Goal: Task Accomplishment & Management: Manage account settings

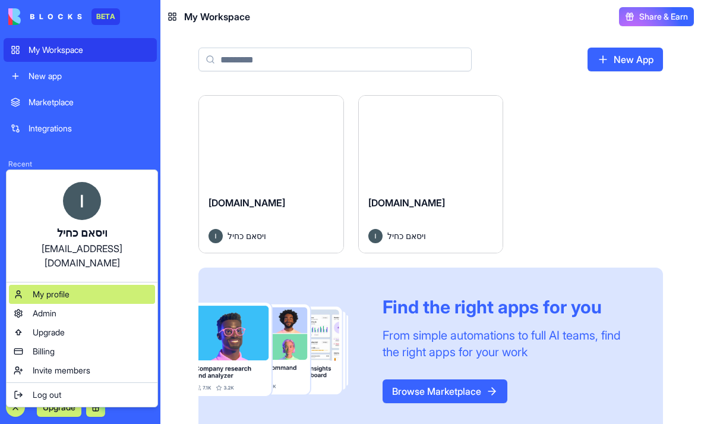
click at [56, 288] on span "My profile" at bounding box center [51, 294] width 37 height 12
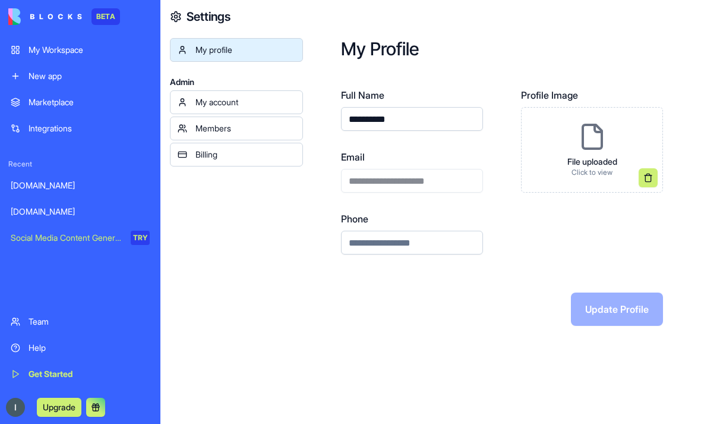
click at [17, 398] on img at bounding box center [15, 407] width 19 height 19
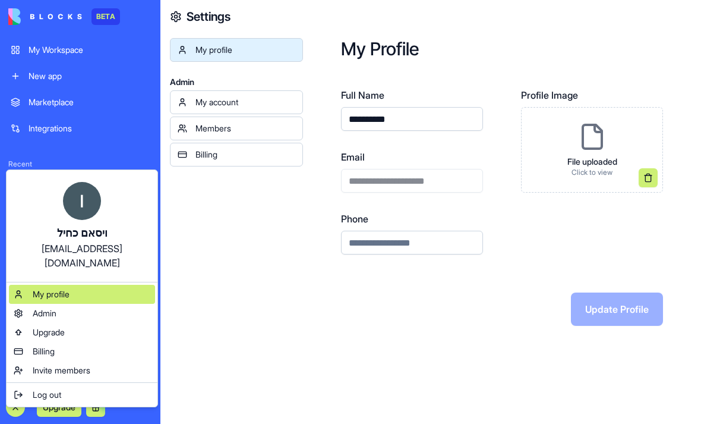
click at [37, 288] on div "My profile" at bounding box center [82, 294] width 146 height 19
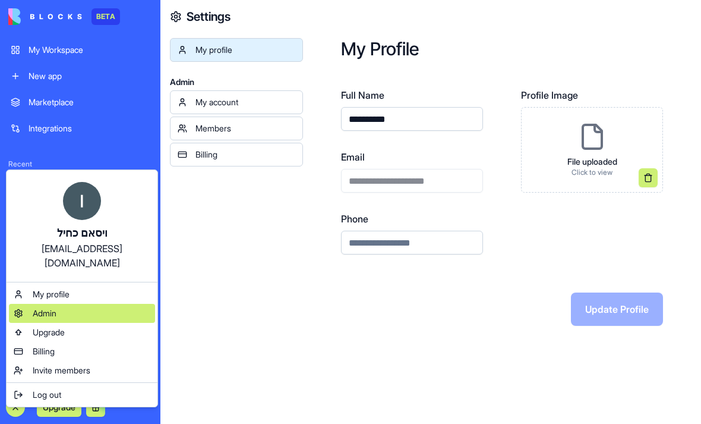
click at [38, 304] on div "Admin" at bounding box center [82, 313] width 146 height 19
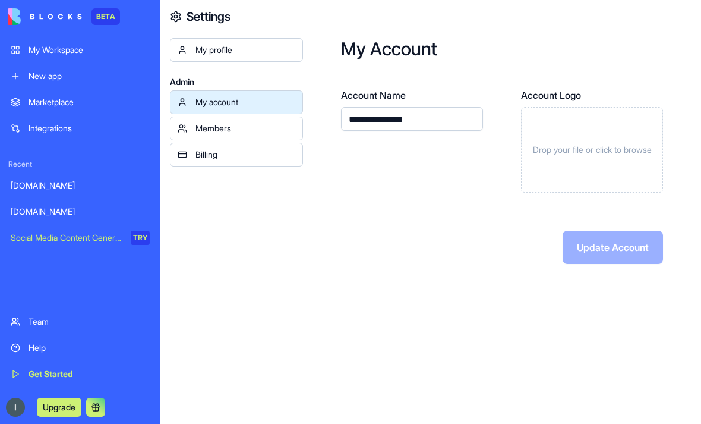
click at [241, 130] on div "Members" at bounding box center [246, 128] width 100 height 12
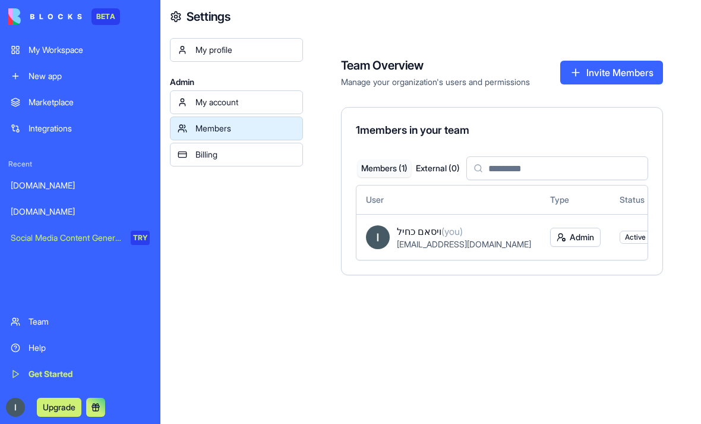
click at [232, 150] on div "Billing" at bounding box center [246, 155] width 100 height 12
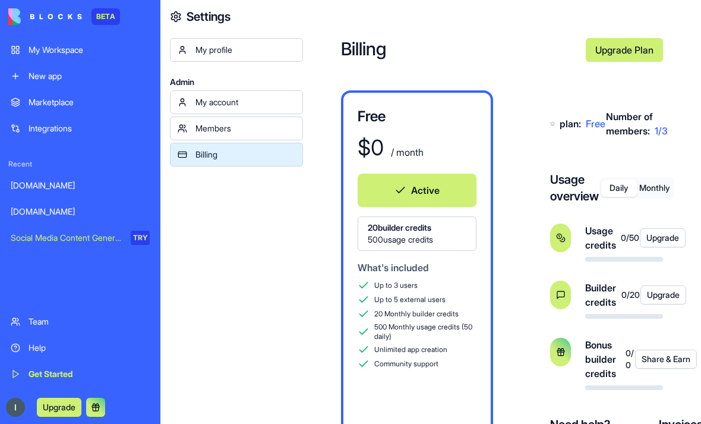
click at [660, 197] on button "Monthly" at bounding box center [655, 188] width 36 height 17
click at [606, 196] on button "Daily" at bounding box center [620, 188] width 36 height 17
click at [647, 196] on button "Monthly" at bounding box center [655, 188] width 36 height 17
click at [600, 191] on h4 "Usage overview" at bounding box center [580, 187] width 60 height 33
click at [613, 197] on button "Daily" at bounding box center [620, 188] width 36 height 17
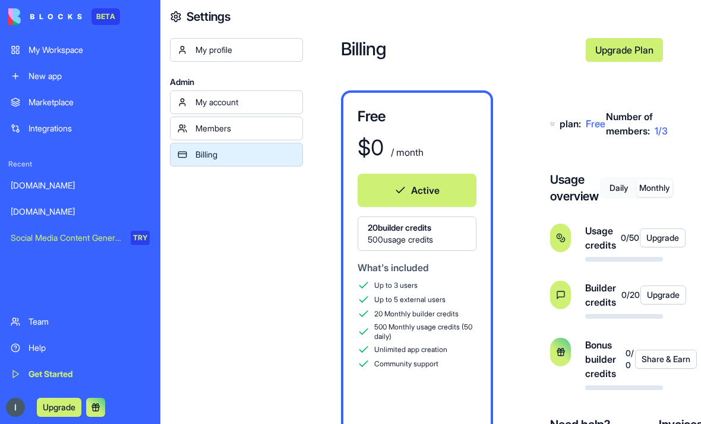
click at [655, 196] on button "Monthly" at bounding box center [655, 188] width 36 height 17
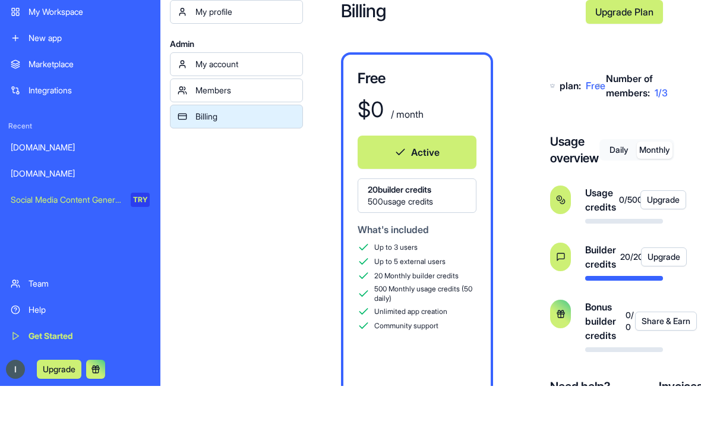
click at [659, 331] on button "Share & Earn" at bounding box center [666, 320] width 62 height 19
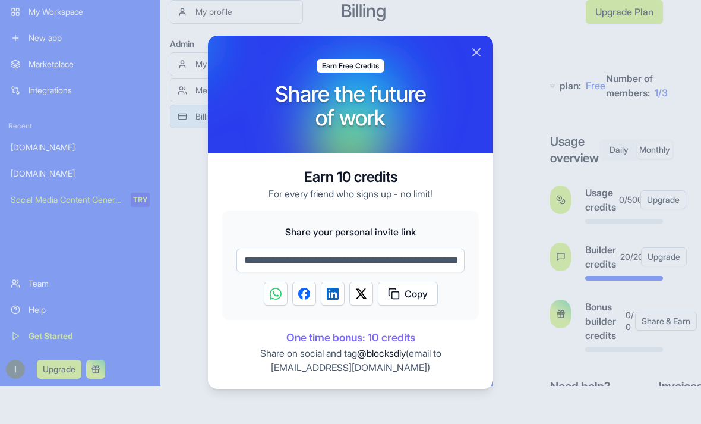
click at [479, 53] on button "Close" at bounding box center [477, 52] width 14 height 14
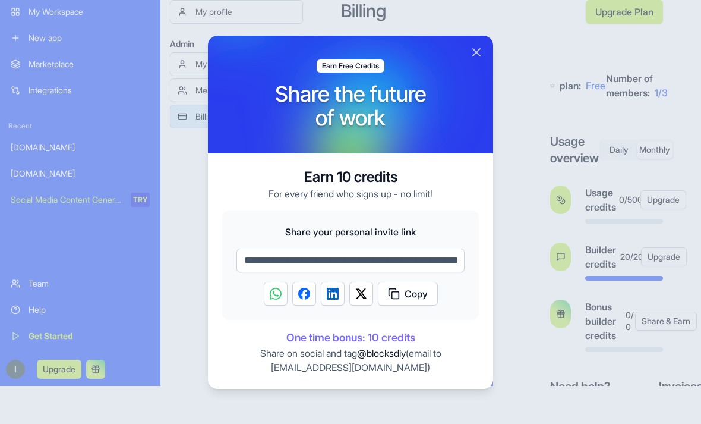
click at [479, 51] on button "Close" at bounding box center [477, 52] width 14 height 14
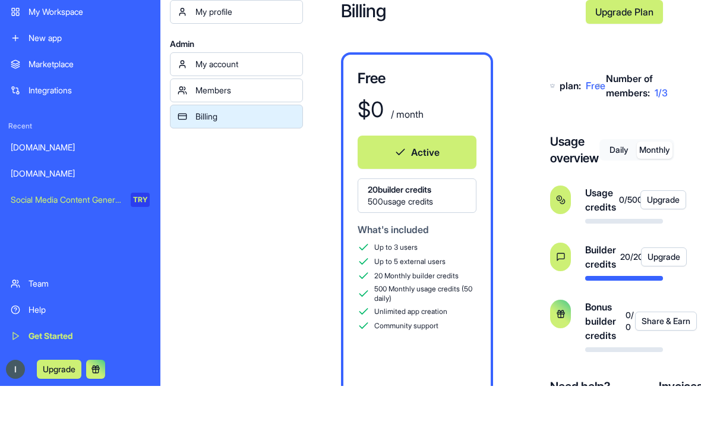
click at [668, 266] on button "Upgrade" at bounding box center [664, 256] width 46 height 19
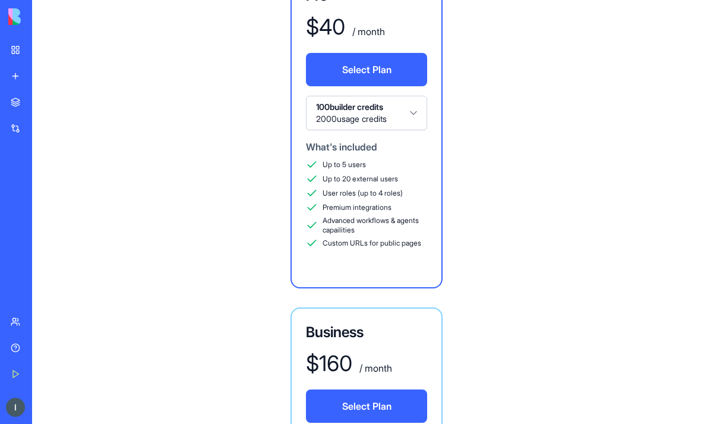
scroll to position [813, 0]
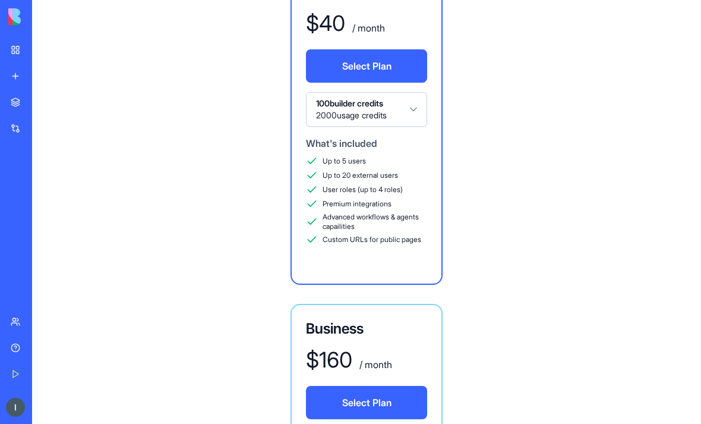
click at [420, 100] on button "100 builder credits 2000 usage credits" at bounding box center [366, 109] width 121 height 34
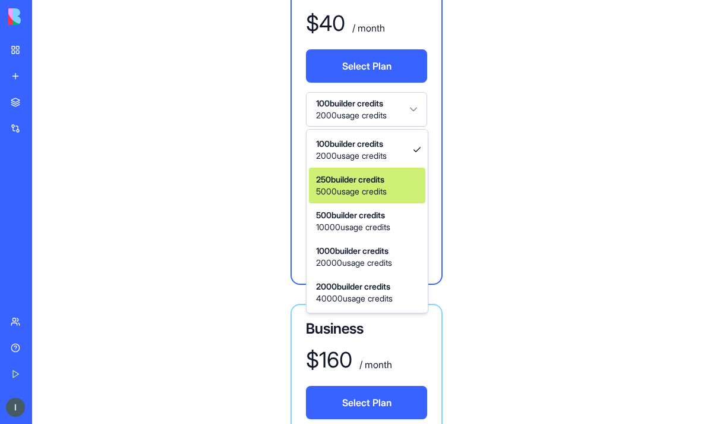
click at [398, 182] on div "250 builder credits 5000 usage credits" at bounding box center [367, 186] width 117 height 36
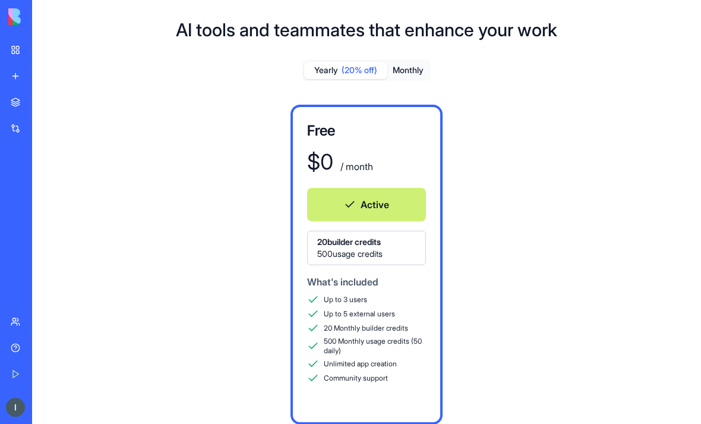
scroll to position [0, 0]
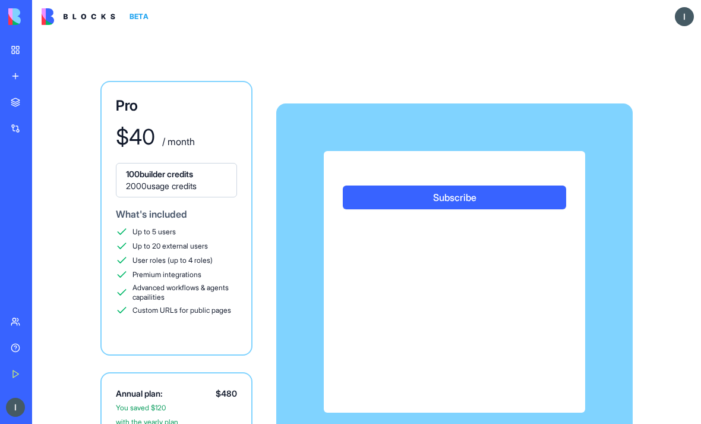
click at [404, 75] on div "Pro $ 40 / month 100 builder credits 2000 usage credits What's included Up to 5…" at bounding box center [366, 276] width 669 height 487
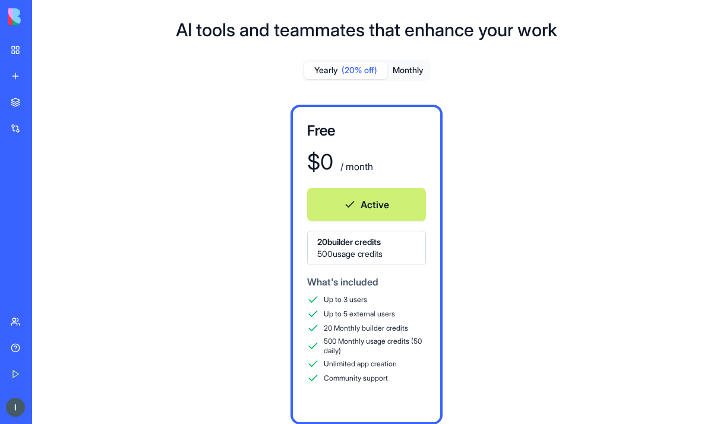
click at [411, 69] on button "Monthly" at bounding box center [409, 70] width 42 height 17
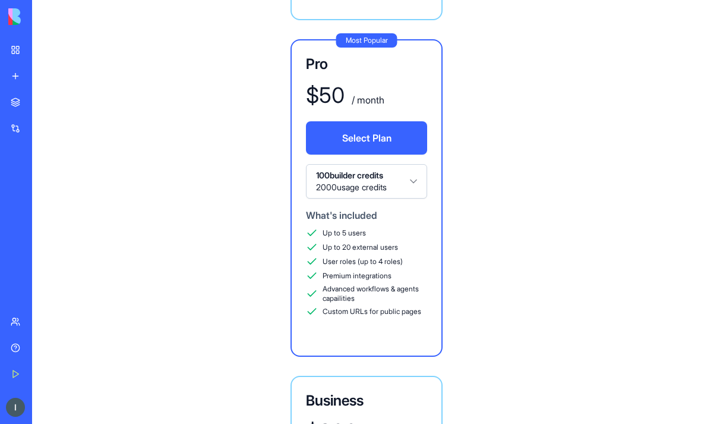
scroll to position [742, 0]
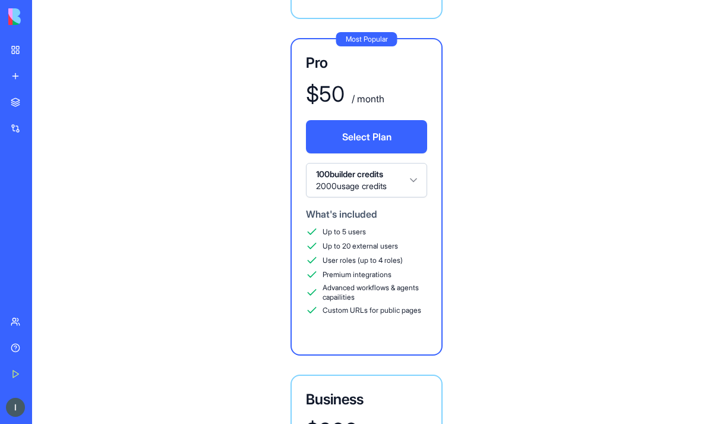
click at [407, 181] on button "100 builder credits 2000 usage credits" at bounding box center [366, 180] width 121 height 34
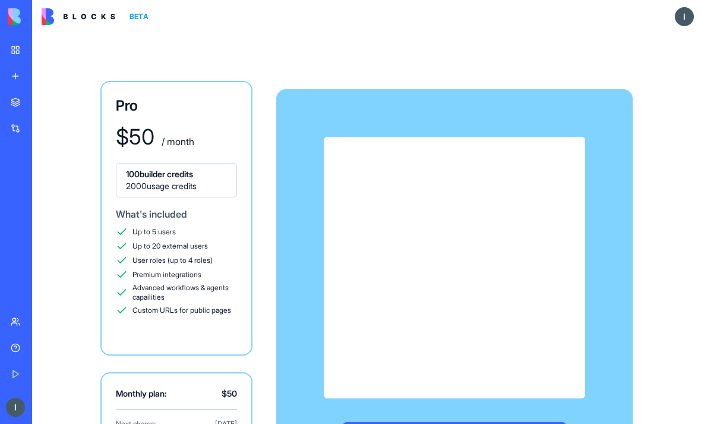
click at [137, 177] on span "100 builder credits" at bounding box center [176, 174] width 101 height 12
click at [143, 173] on span "100 builder credits" at bounding box center [176, 174] width 101 height 12
click at [155, 180] on span "2000 usage credits" at bounding box center [176, 186] width 101 height 12
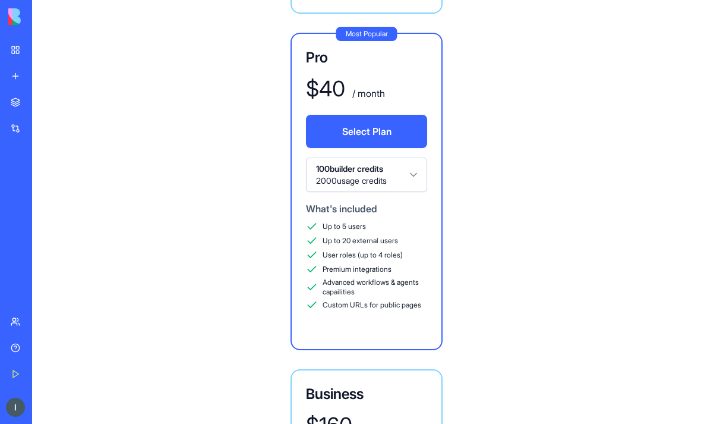
scroll to position [753, 0]
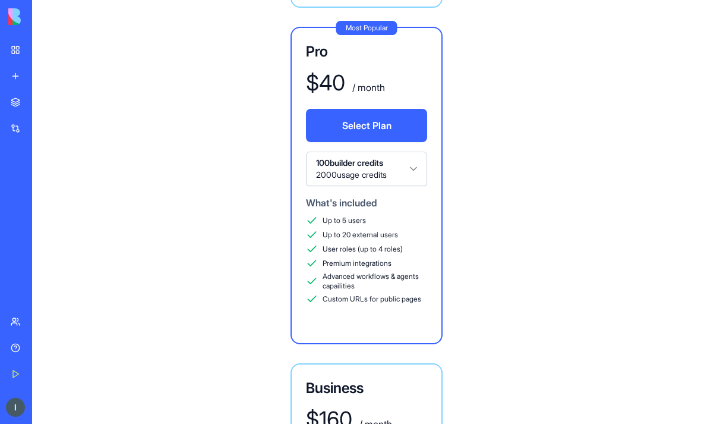
click at [417, 167] on button "100 builder credits 2000 usage credits" at bounding box center [366, 169] width 121 height 34
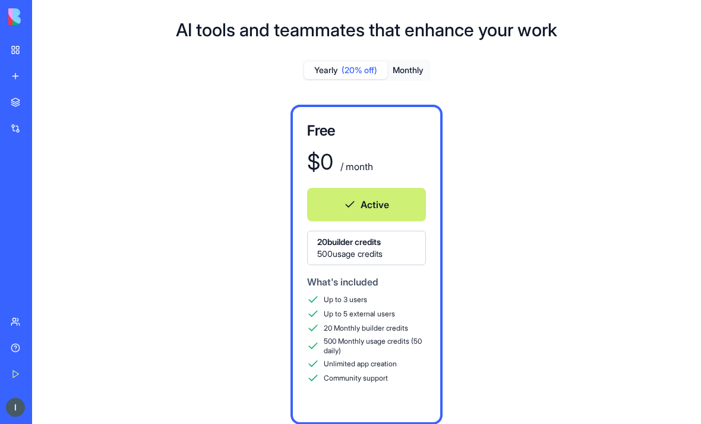
click at [416, 69] on button "Monthly" at bounding box center [409, 70] width 42 height 17
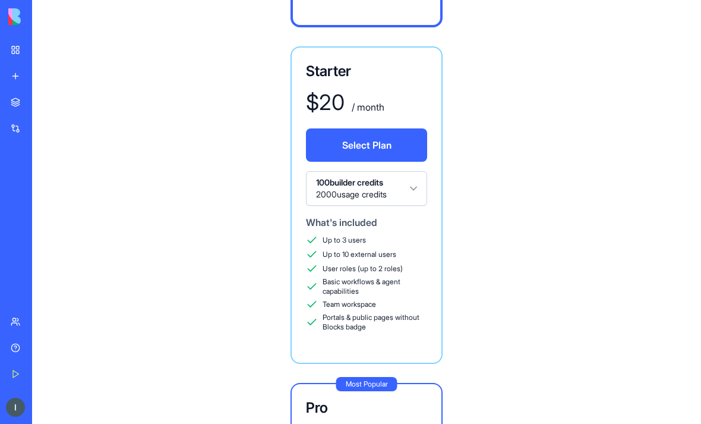
scroll to position [450, 0]
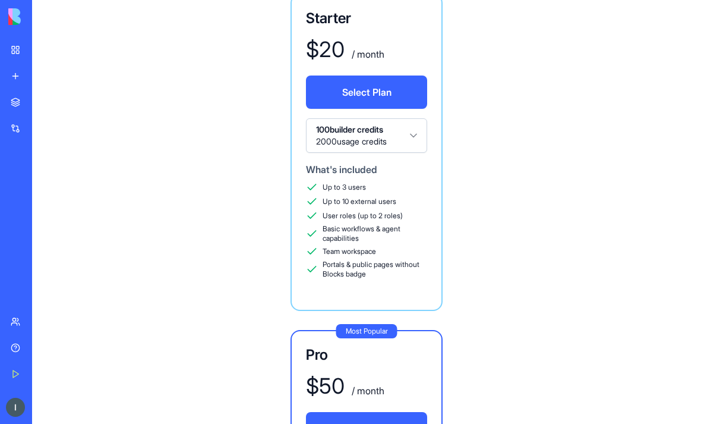
click at [413, 130] on button "100 builder credits 2000 usage credits" at bounding box center [366, 135] width 121 height 34
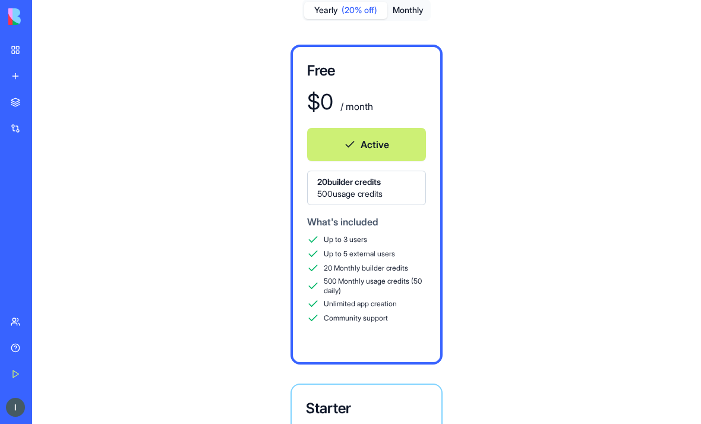
click at [419, 15] on button "Monthly" at bounding box center [409, 10] width 42 height 17
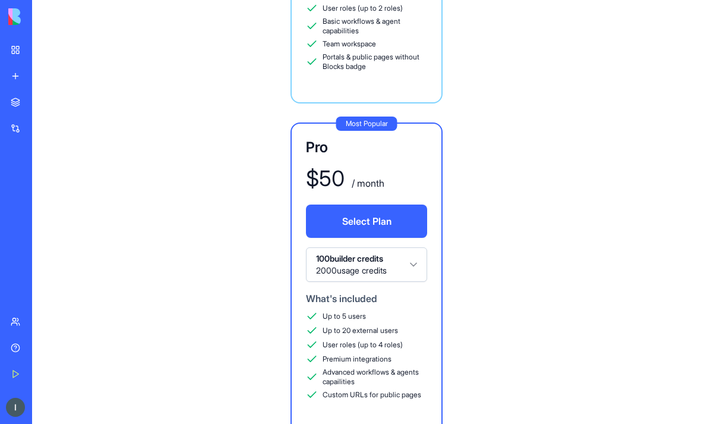
scroll to position [697, 0]
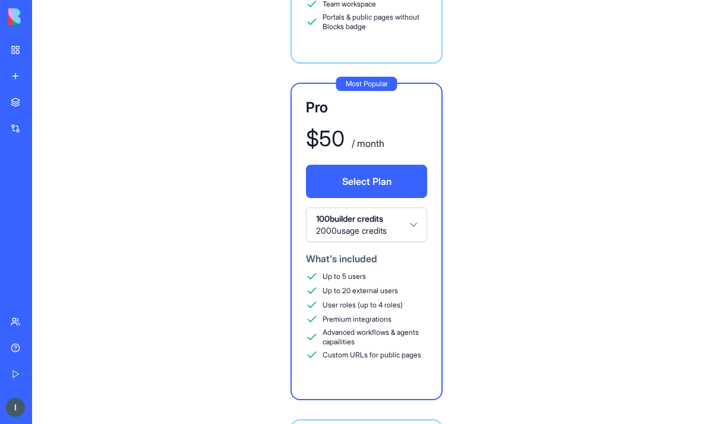
click at [411, 219] on button "100 builder credits 2000 usage credits" at bounding box center [366, 224] width 121 height 34
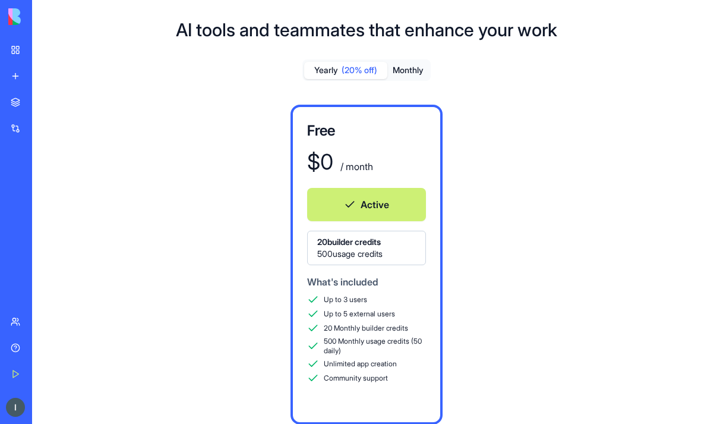
click at [410, 65] on button "Monthly" at bounding box center [409, 70] width 42 height 17
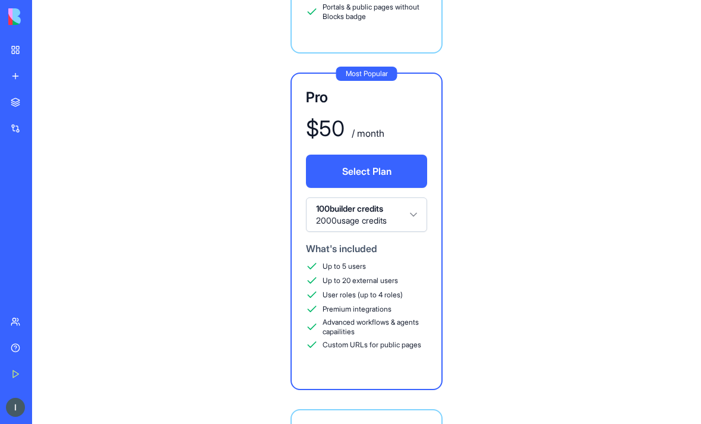
scroll to position [710, 0]
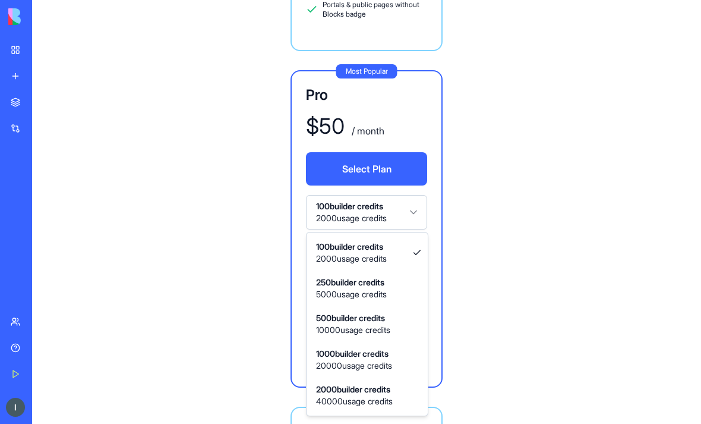
click at [417, 221] on html "BETA My Workspace New app Marketplace Integrations Recent [DOMAIN_NAME] [DOMAIN…" at bounding box center [350, 212] width 701 height 424
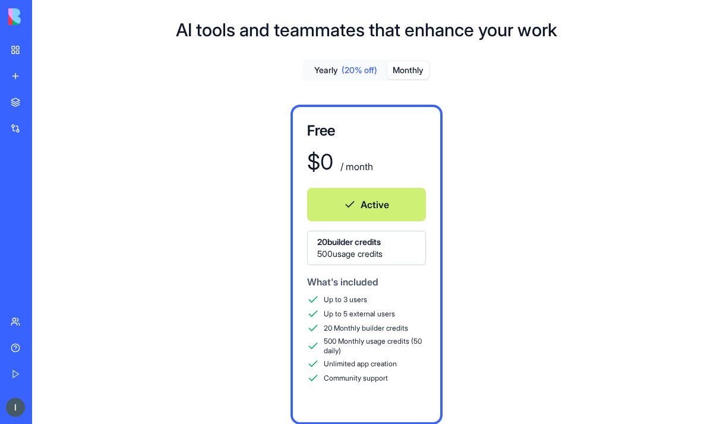
scroll to position [0, 0]
click at [11, 51] on link "My Workspace" at bounding box center [28, 50] width 48 height 24
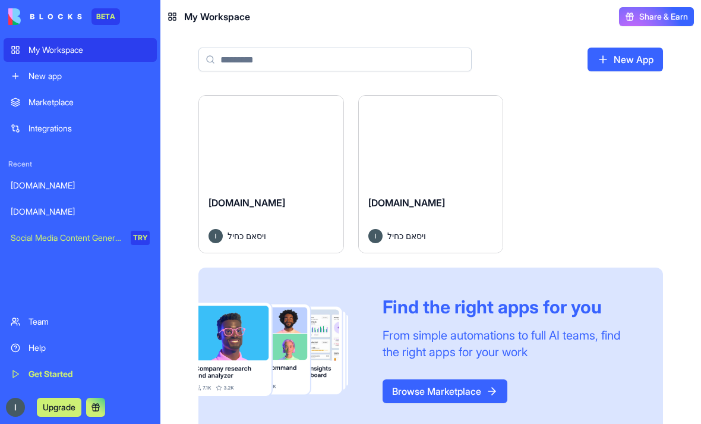
click at [407, 124] on div "Launch" at bounding box center [431, 141] width 144 height 90
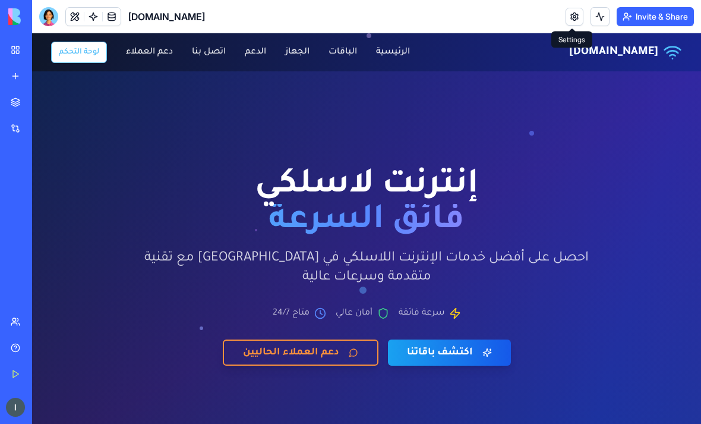
click at [569, 16] on link at bounding box center [575, 17] width 18 height 18
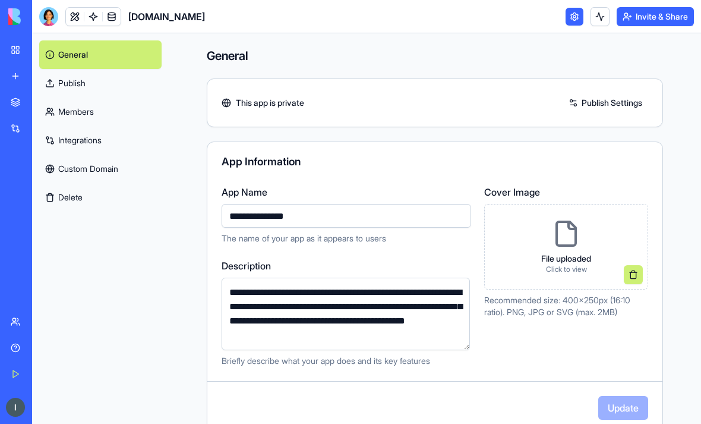
click at [92, 111] on link "Members" at bounding box center [100, 111] width 122 height 29
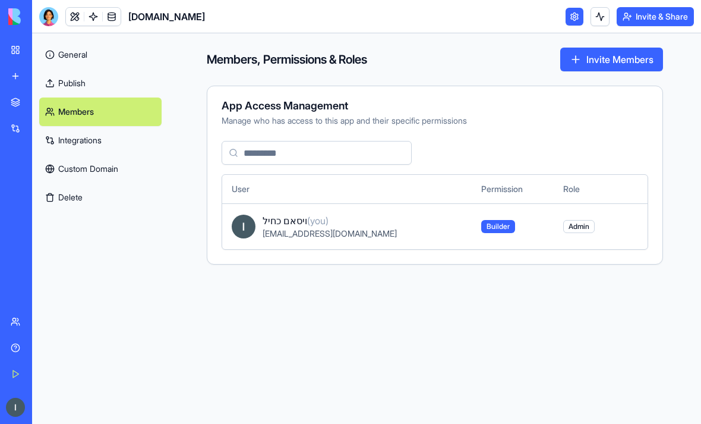
click at [91, 150] on link "Integrations" at bounding box center [100, 140] width 122 height 29
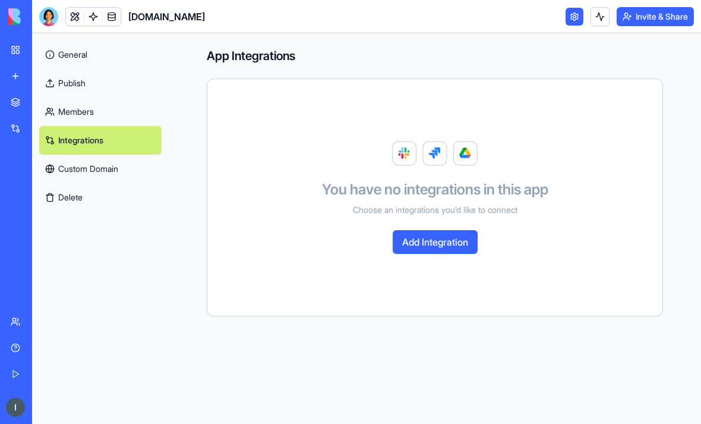
click at [89, 174] on link "Custom Domain" at bounding box center [100, 169] width 122 height 29
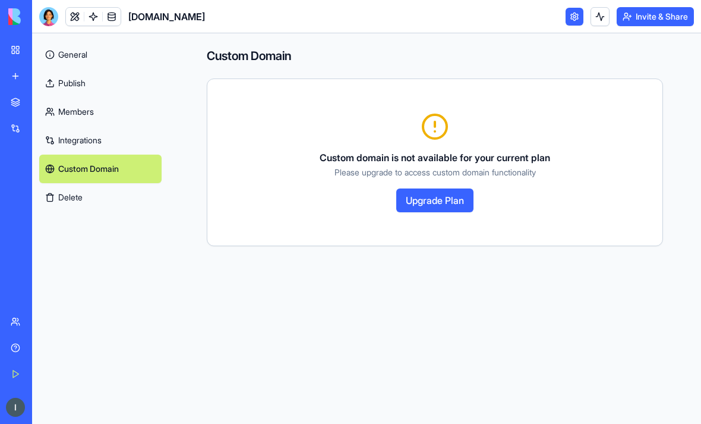
click at [78, 54] on link "General" at bounding box center [100, 54] width 122 height 29
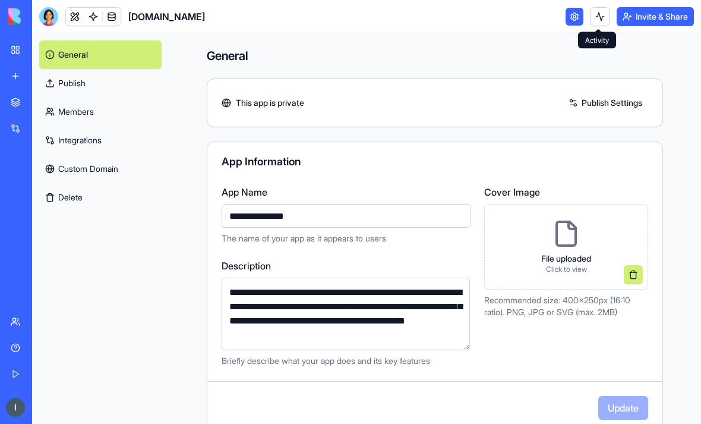
click at [600, 20] on button at bounding box center [600, 16] width 19 height 19
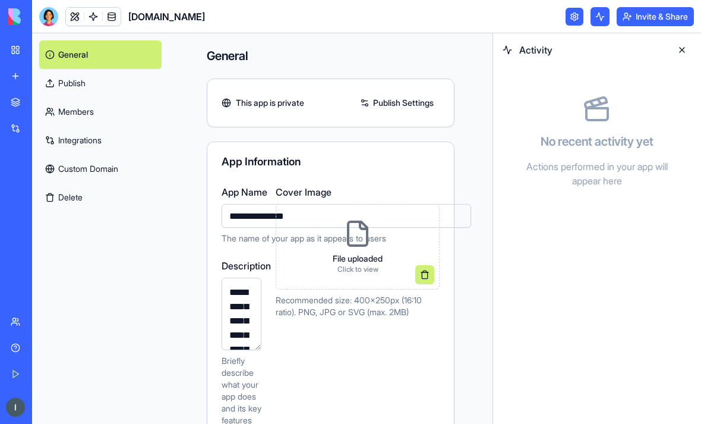
click at [689, 49] on button at bounding box center [682, 49] width 19 height 19
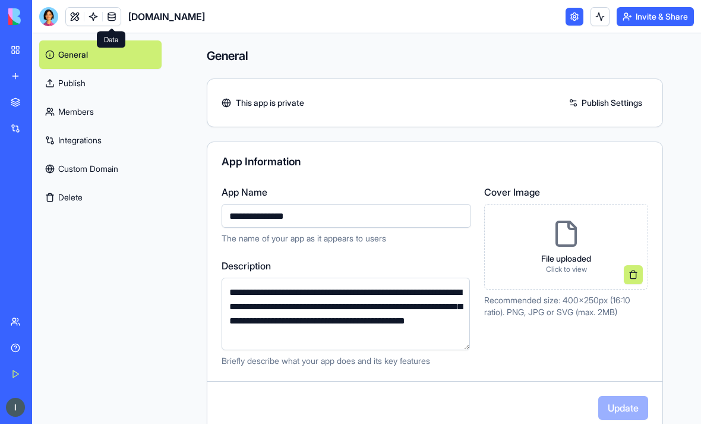
click at [116, 17] on link at bounding box center [112, 17] width 18 height 18
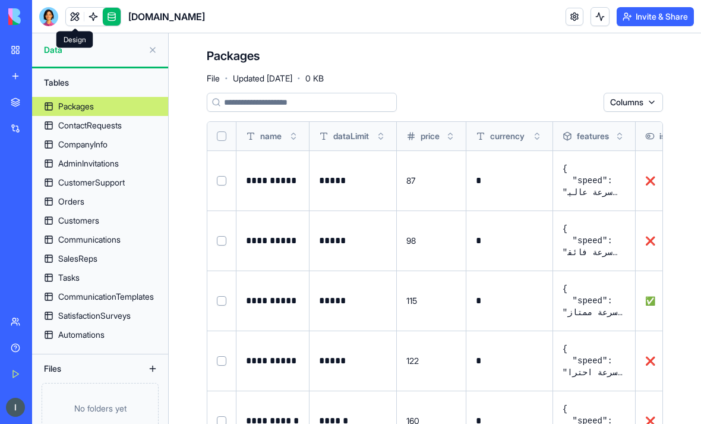
click at [77, 15] on link at bounding box center [75, 17] width 18 height 18
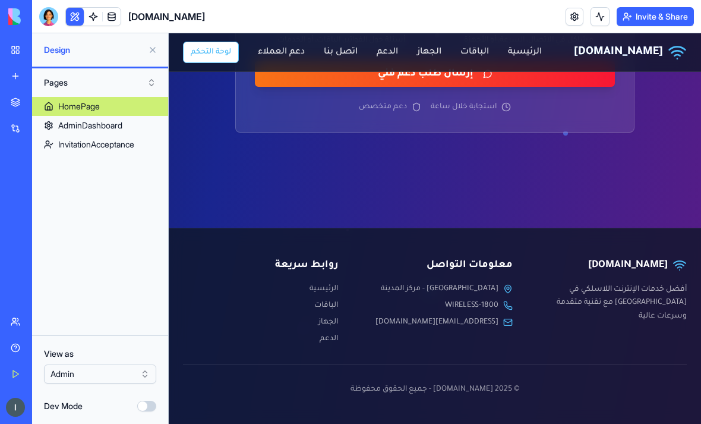
scroll to position [2472, 0]
click at [451, 322] on span "[EMAIL_ADDRESS][DOMAIN_NAME]" at bounding box center [437, 323] width 123 height 12
click at [154, 53] on button at bounding box center [152, 49] width 19 height 19
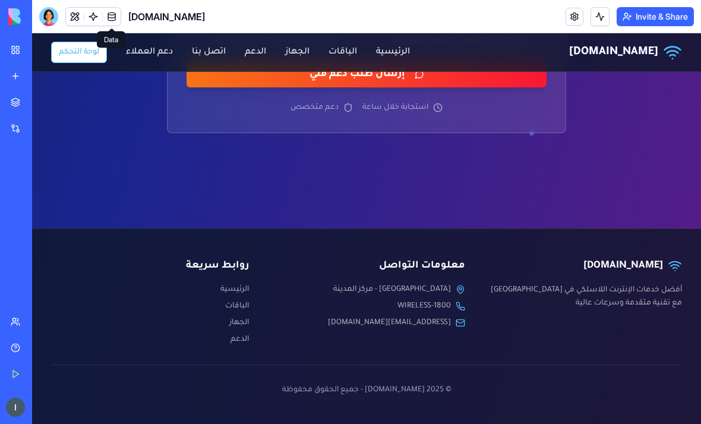
click at [113, 20] on link at bounding box center [112, 17] width 18 height 18
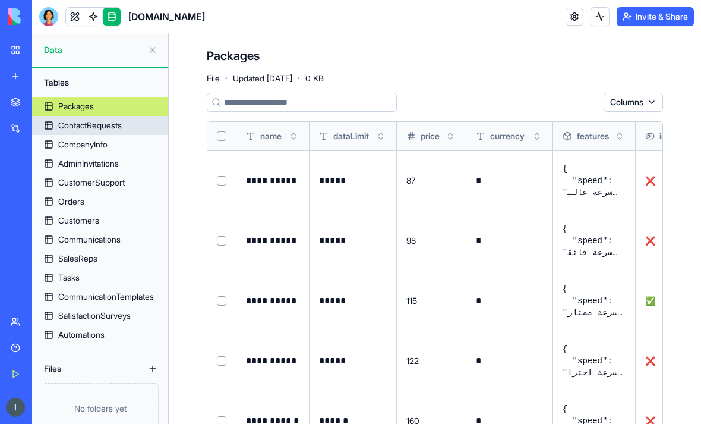
click at [91, 131] on div "ContactRequests" at bounding box center [90, 125] width 64 height 12
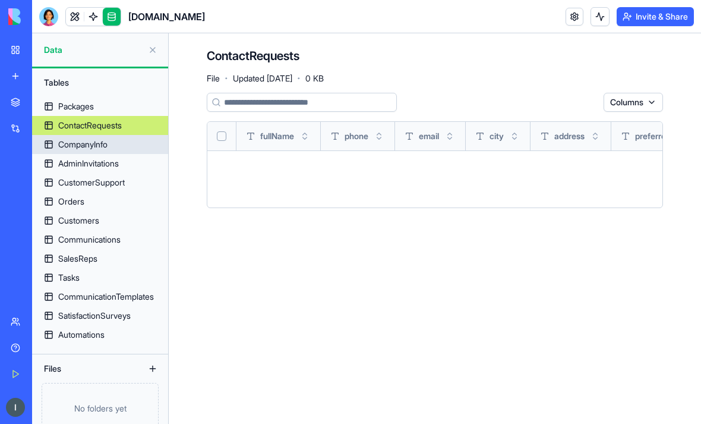
click at [78, 146] on div "CompanyInfo" at bounding box center [82, 145] width 49 height 12
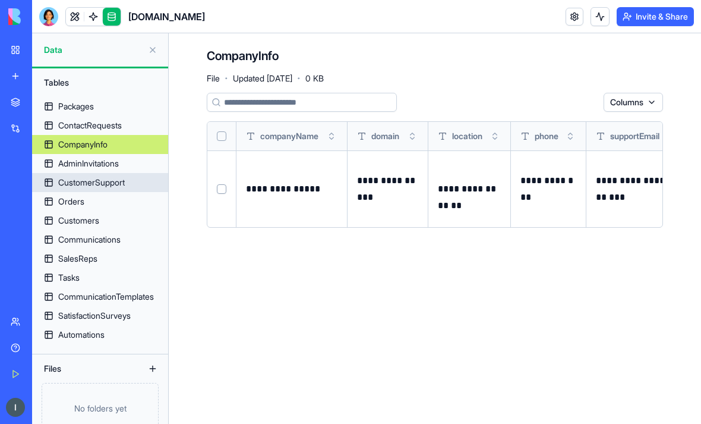
click at [93, 185] on div "CustomerSupport" at bounding box center [91, 183] width 67 height 12
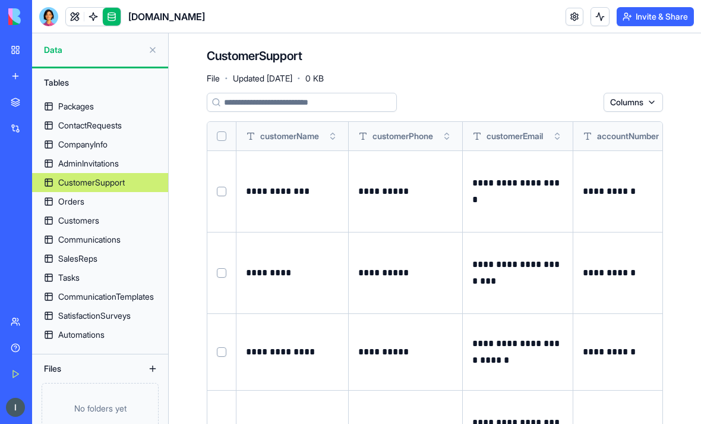
click at [79, 335] on div "Automations" at bounding box center [81, 335] width 46 height 12
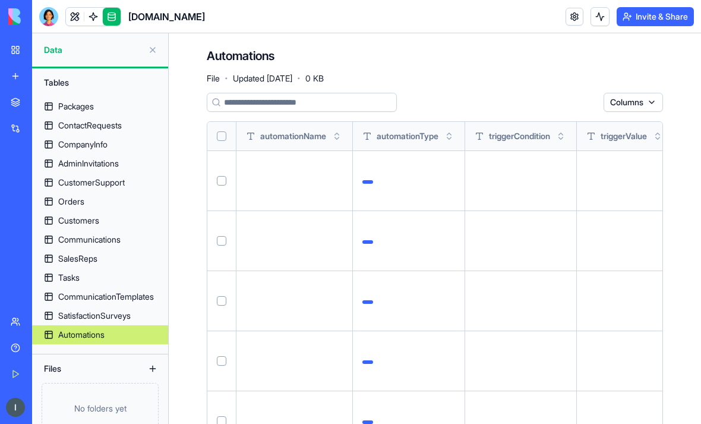
scroll to position [20, 0]
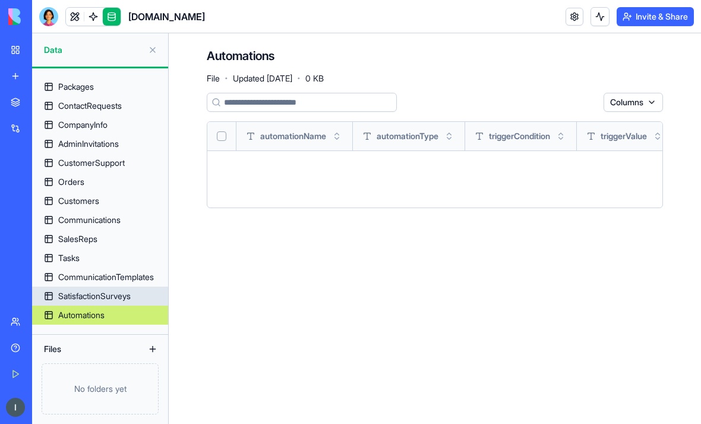
click at [83, 297] on div "SatisfactionSurveys" at bounding box center [94, 296] width 73 height 12
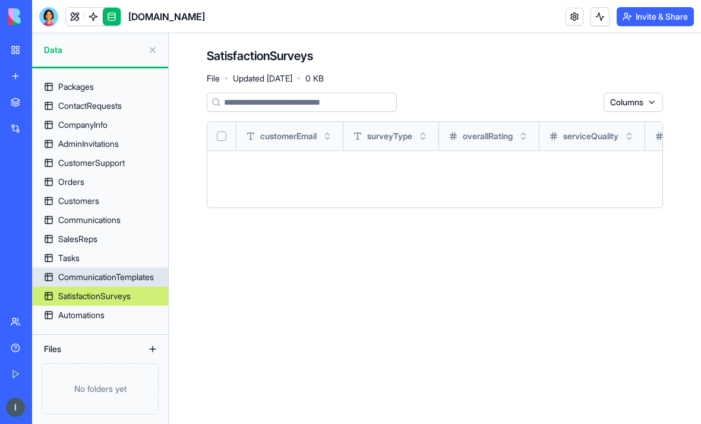
click at [86, 275] on div "CommunicationTemplates" at bounding box center [106, 277] width 96 height 12
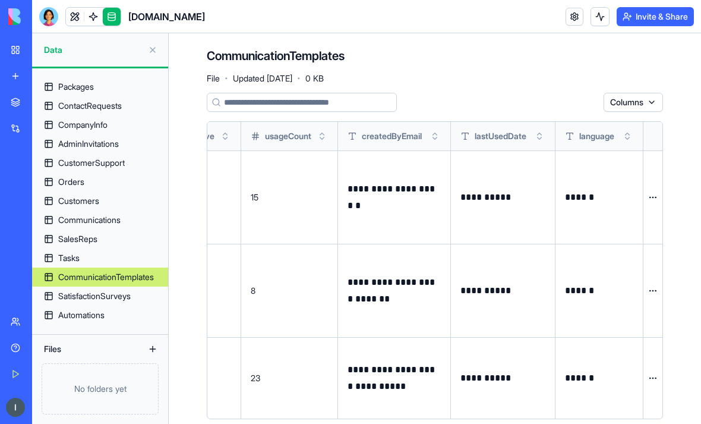
click at [73, 254] on div "Tasks" at bounding box center [68, 258] width 21 height 12
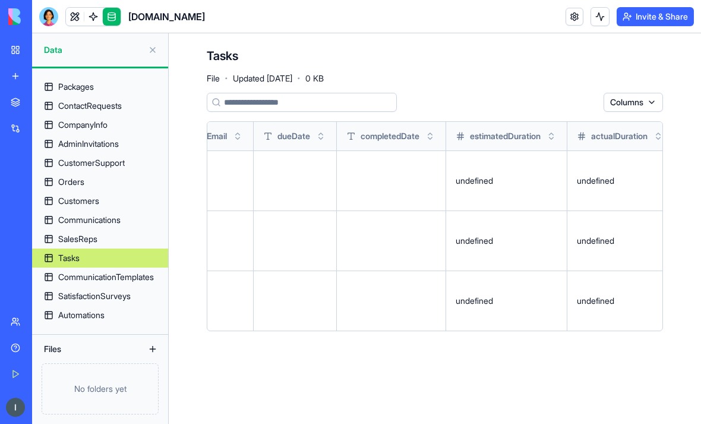
scroll to position [0, 631]
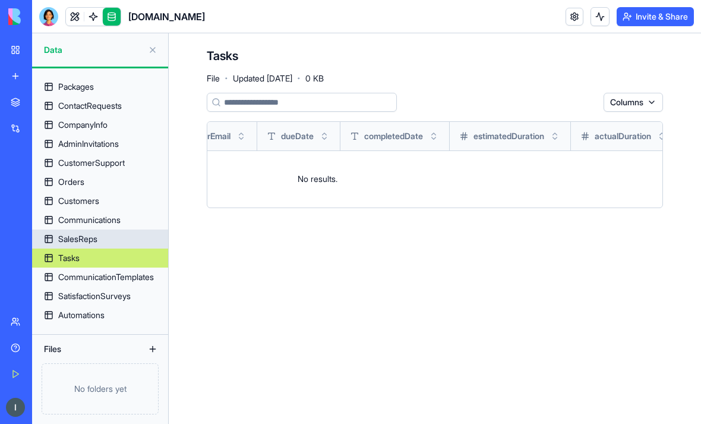
click at [75, 234] on div "SalesReps" at bounding box center [77, 239] width 39 height 12
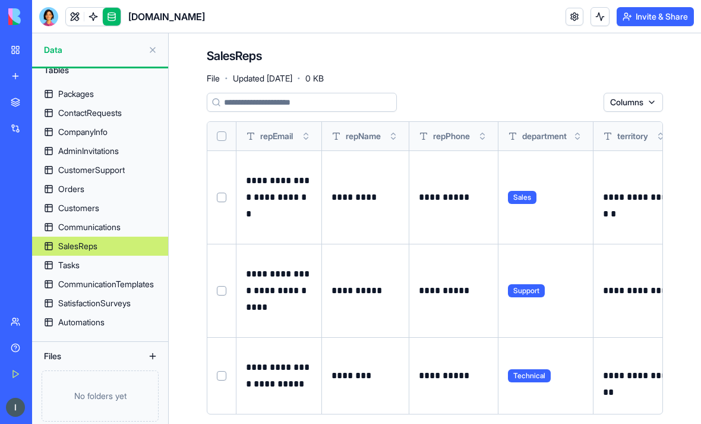
click at [74, 222] on div "Communications" at bounding box center [89, 227] width 62 height 12
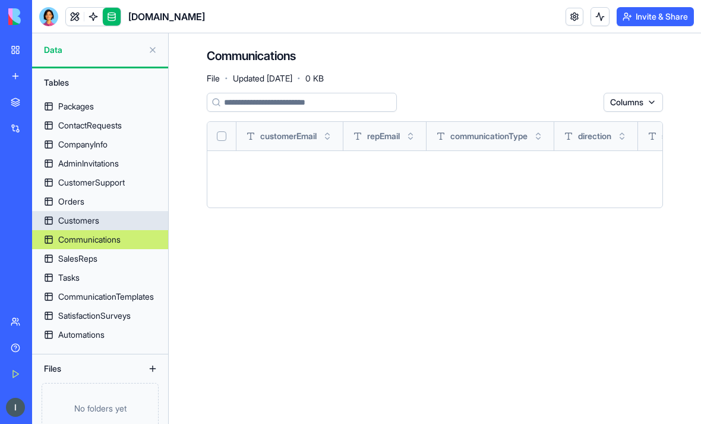
click at [78, 215] on div "Customers" at bounding box center [78, 221] width 41 height 12
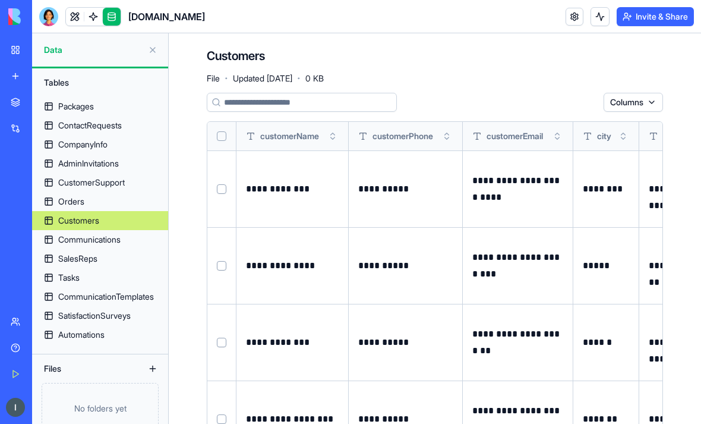
click at [70, 202] on div "Orders" at bounding box center [71, 202] width 26 height 12
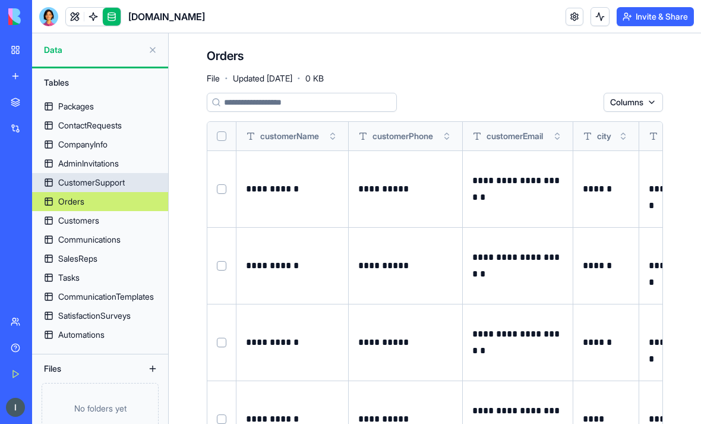
click at [74, 185] on div "CustomerSupport" at bounding box center [91, 183] width 67 height 12
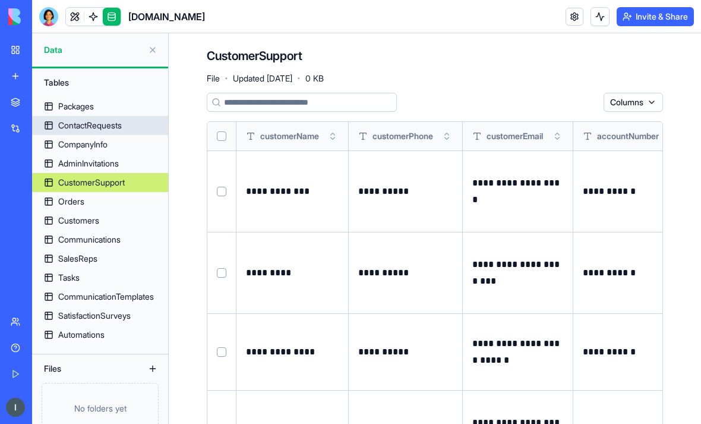
click at [81, 127] on div "ContactRequests" at bounding box center [90, 125] width 64 height 12
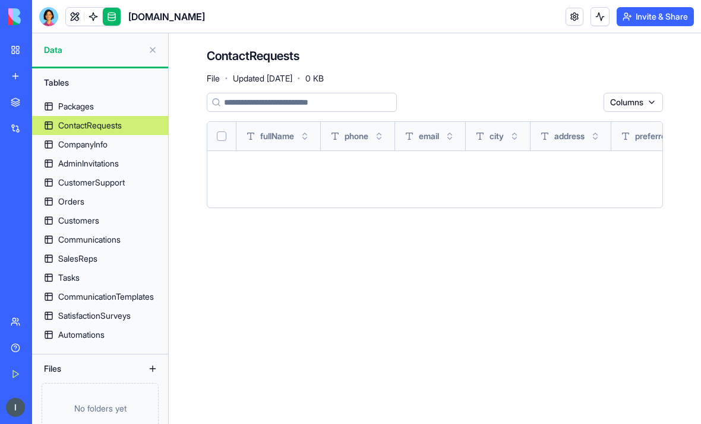
click at [71, 338] on div "Automations" at bounding box center [81, 335] width 46 height 12
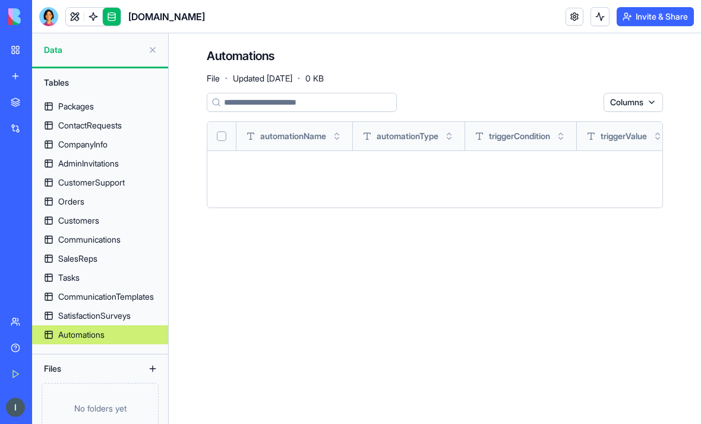
scroll to position [20, 0]
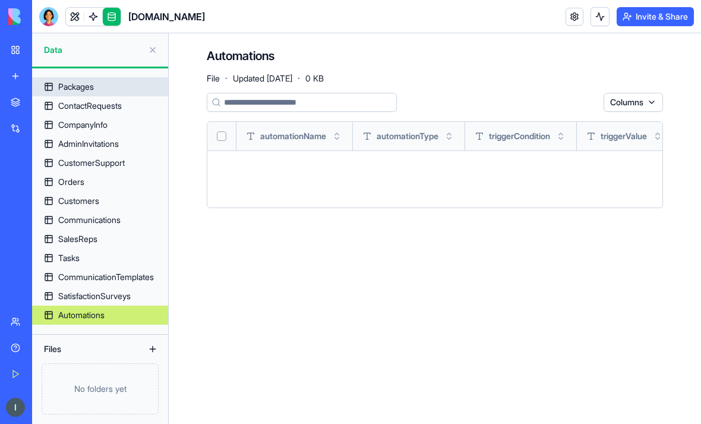
click at [70, 91] on div "Packages" at bounding box center [76, 87] width 36 height 12
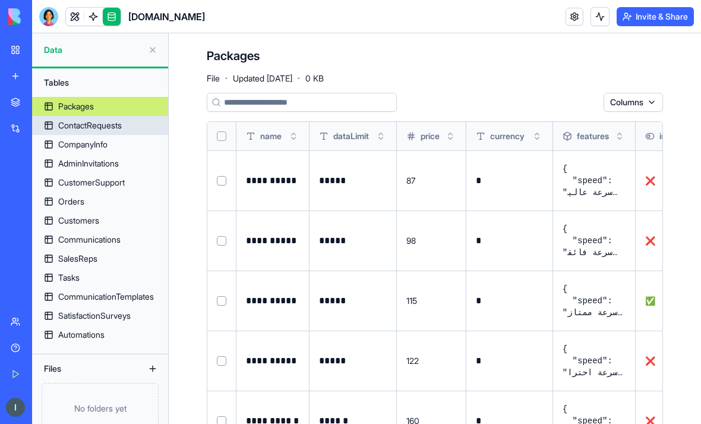
click at [66, 123] on div "ContactRequests" at bounding box center [90, 125] width 64 height 12
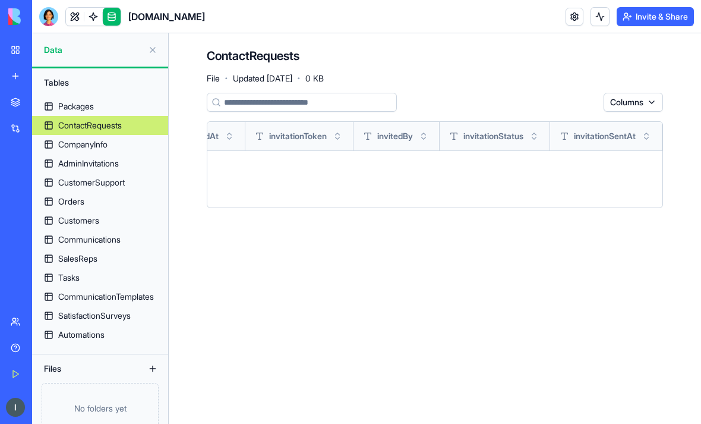
click at [70, 150] on div "CompanyInfo" at bounding box center [82, 145] width 49 height 12
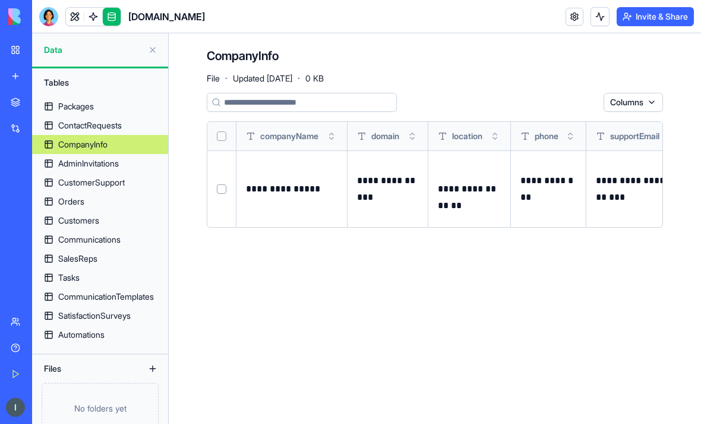
click at [213, 189] on td at bounding box center [221, 188] width 29 height 77
click at [230, 187] on td at bounding box center [221, 188] width 29 height 77
click at [229, 186] on td at bounding box center [221, 188] width 29 height 77
click at [223, 191] on button "Select row" at bounding box center [222, 189] width 10 height 10
click at [587, 103] on html "**********" at bounding box center [350, 212] width 701 height 424
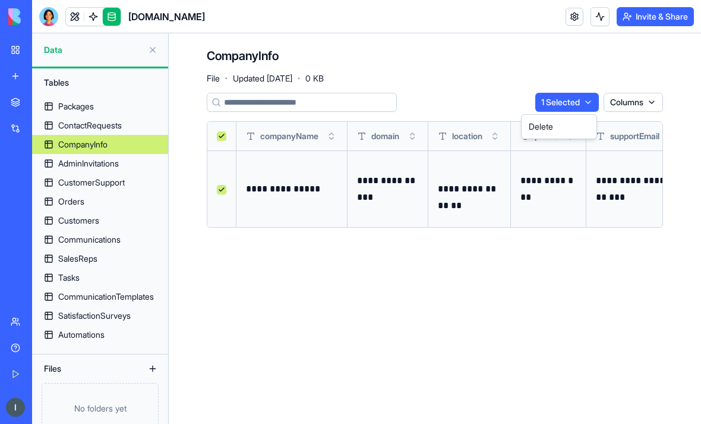
click at [580, 102] on html "**********" at bounding box center [350, 212] width 701 height 424
click at [218, 194] on td at bounding box center [221, 188] width 29 height 77
click at [228, 185] on td at bounding box center [221, 188] width 29 height 77
click at [224, 188] on button "Select row" at bounding box center [222, 190] width 10 height 10
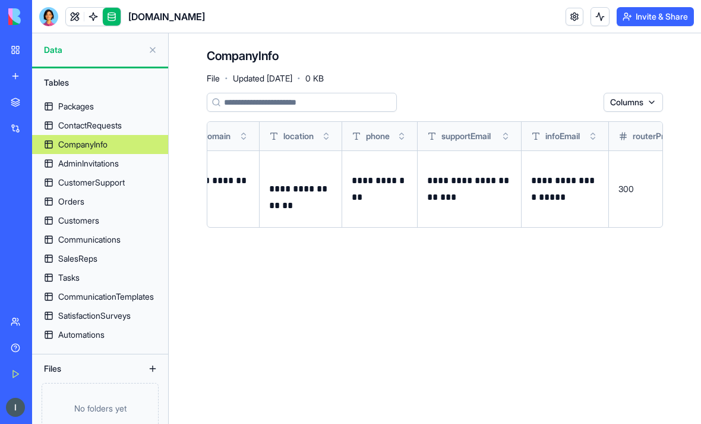
scroll to position [0, 185]
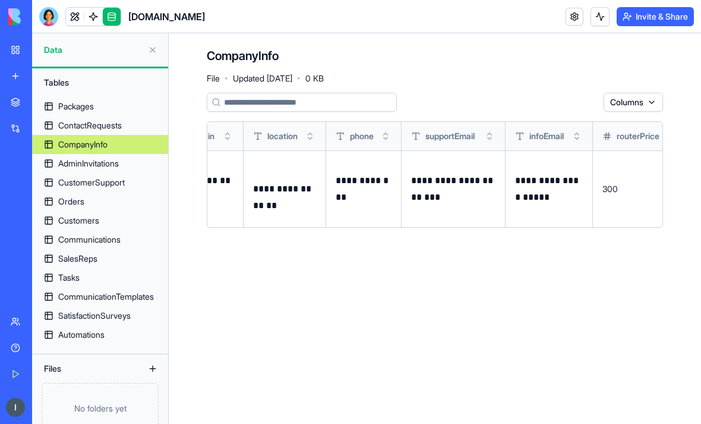
click at [430, 195] on p "**********" at bounding box center [453, 188] width 84 height 33
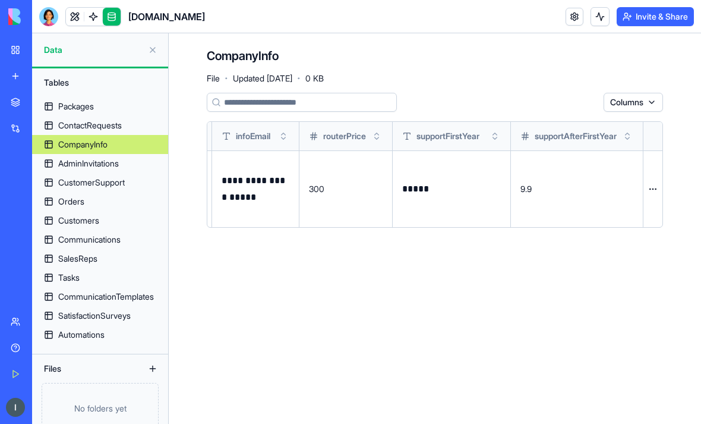
scroll to position [0, 486]
click at [429, 302] on html "**********" at bounding box center [350, 212] width 701 height 424
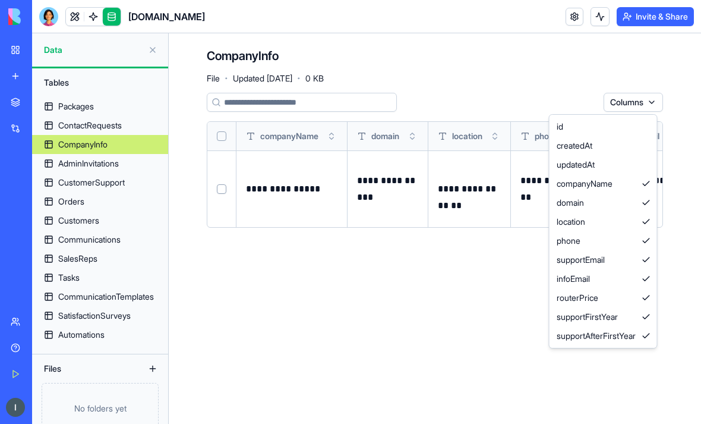
scroll to position [0, 0]
click at [370, 295] on html "**********" at bounding box center [350, 212] width 701 height 424
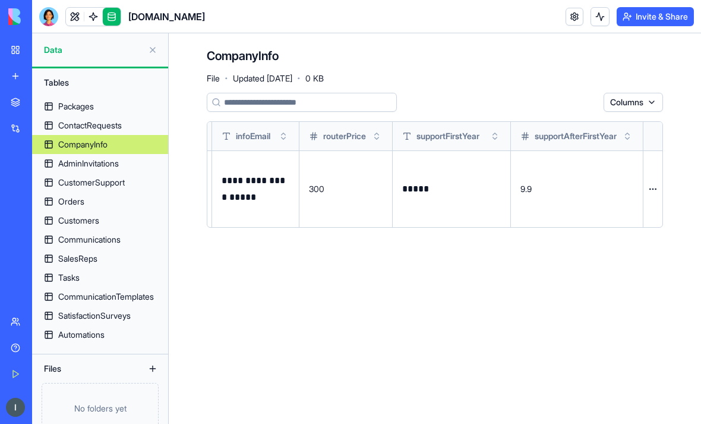
scroll to position [0, 486]
click at [160, 48] on button at bounding box center [152, 49] width 19 height 19
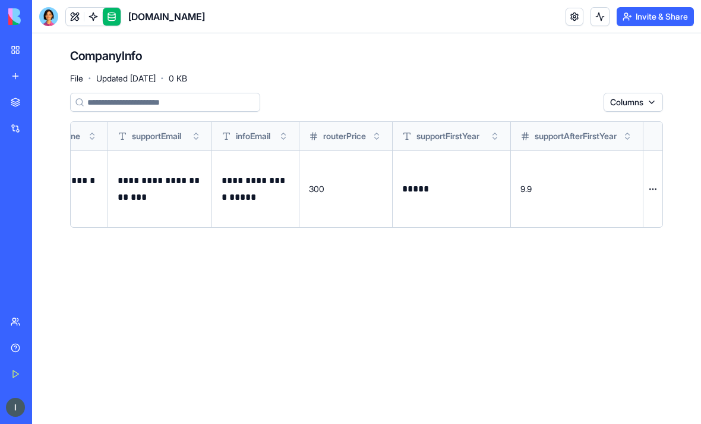
scroll to position [0, 350]
click at [10, 46] on link "My Workspace" at bounding box center [28, 50] width 48 height 24
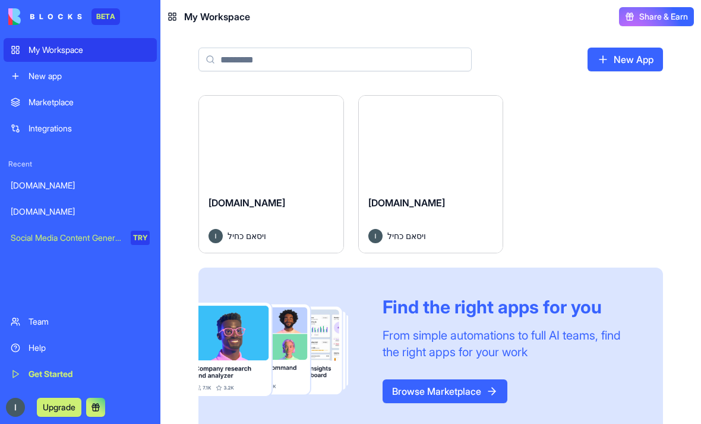
click at [659, 14] on span "Share & Earn" at bounding box center [664, 17] width 49 height 12
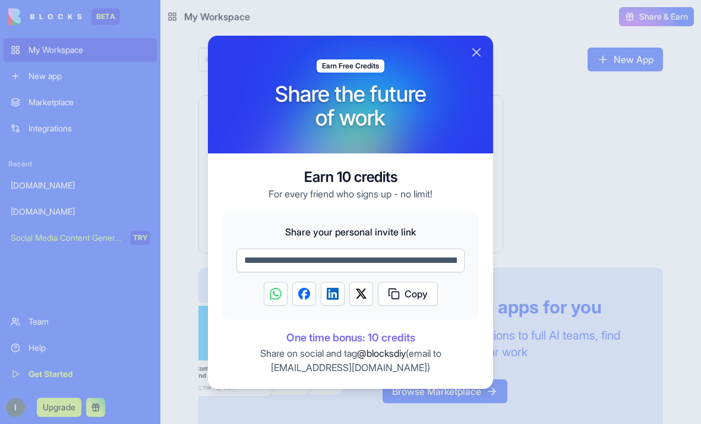
click at [478, 56] on button "Close" at bounding box center [477, 52] width 14 height 14
